Goal: Navigation & Orientation: Find specific page/section

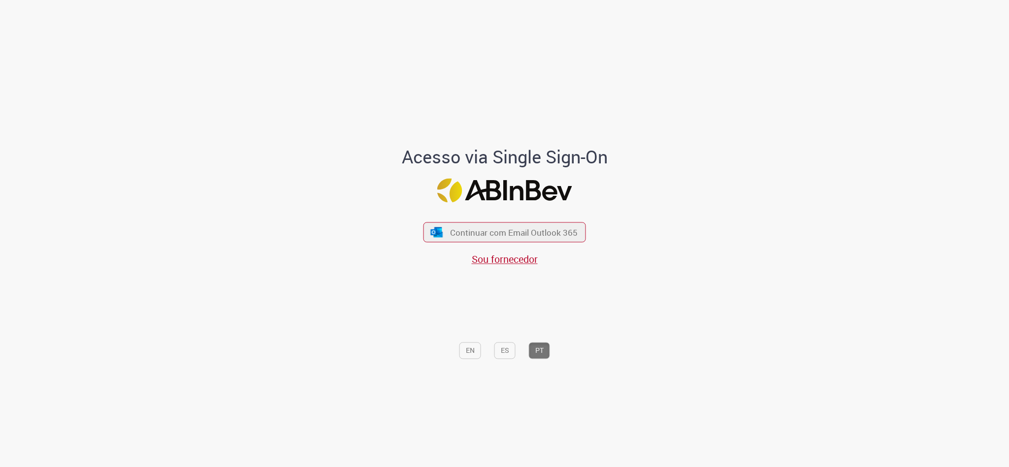
click at [509, 221] on div "Continuar com Email Outlook 365 Sou fornecedor" at bounding box center [504, 239] width 162 height 55
click at [505, 226] on span "Continuar com Email Outlook 365" at bounding box center [514, 231] width 130 height 11
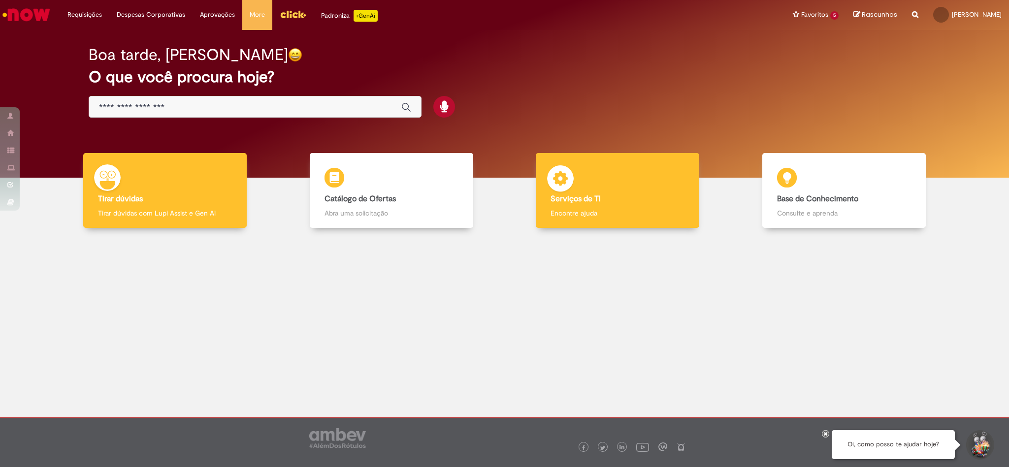
click at [583, 171] on div "Serviços de TI Serviços de TI Encontre ajuda" at bounding box center [617, 190] width 163 height 75
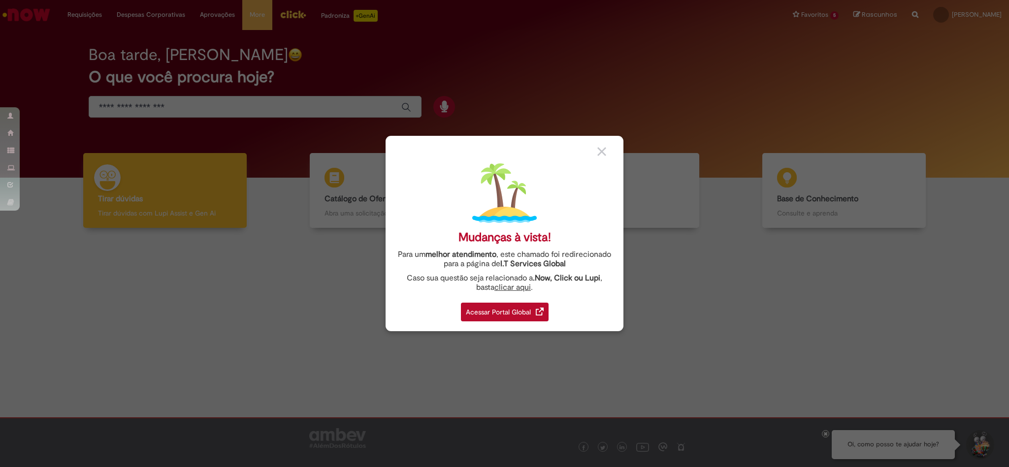
click at [517, 308] on div "Acessar Portal Global" at bounding box center [505, 312] width 88 height 19
